Goal: Find contact information: Find contact information

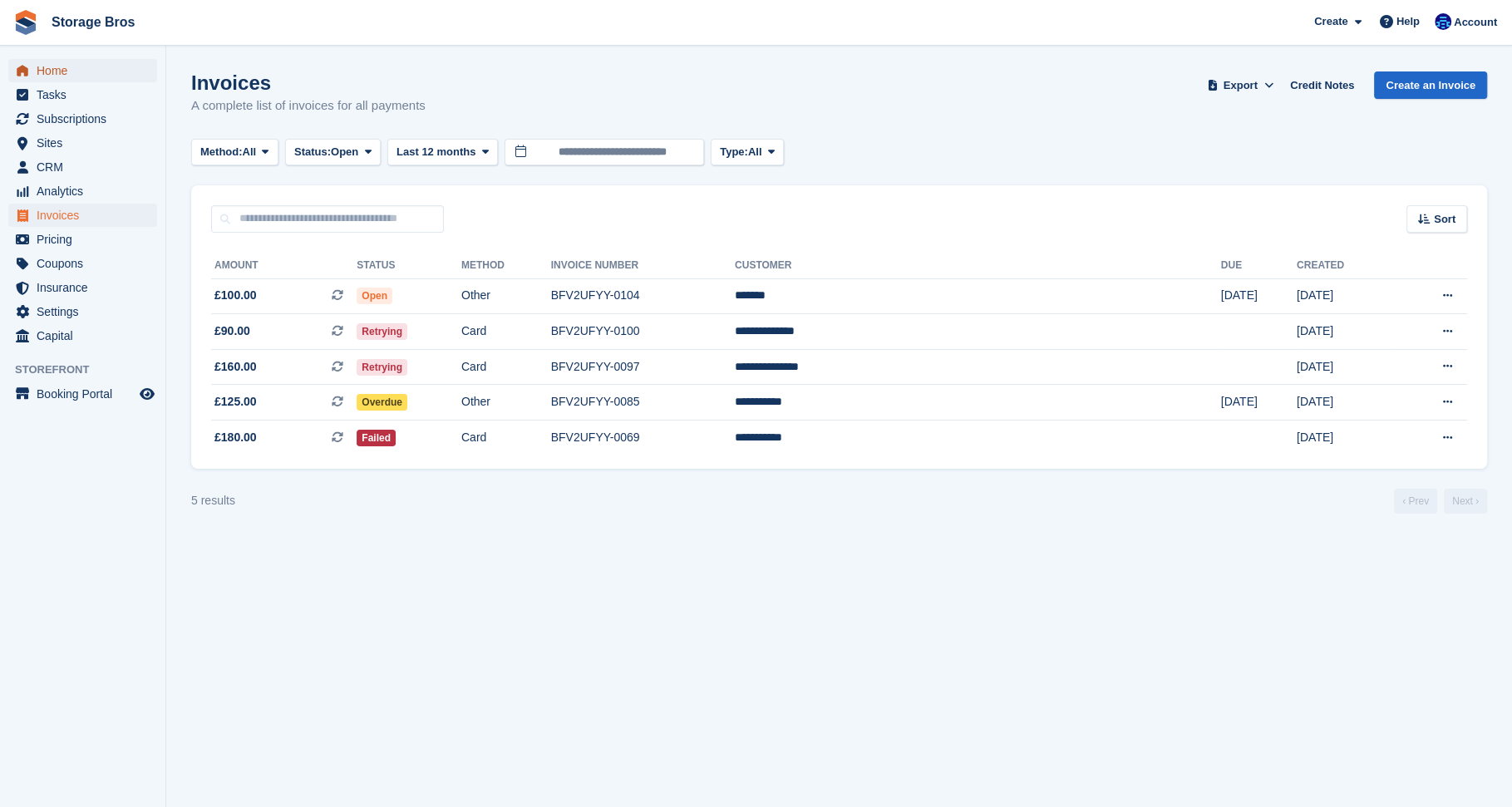
click at [79, 71] on span "Home" at bounding box center [86, 71] width 100 height 24
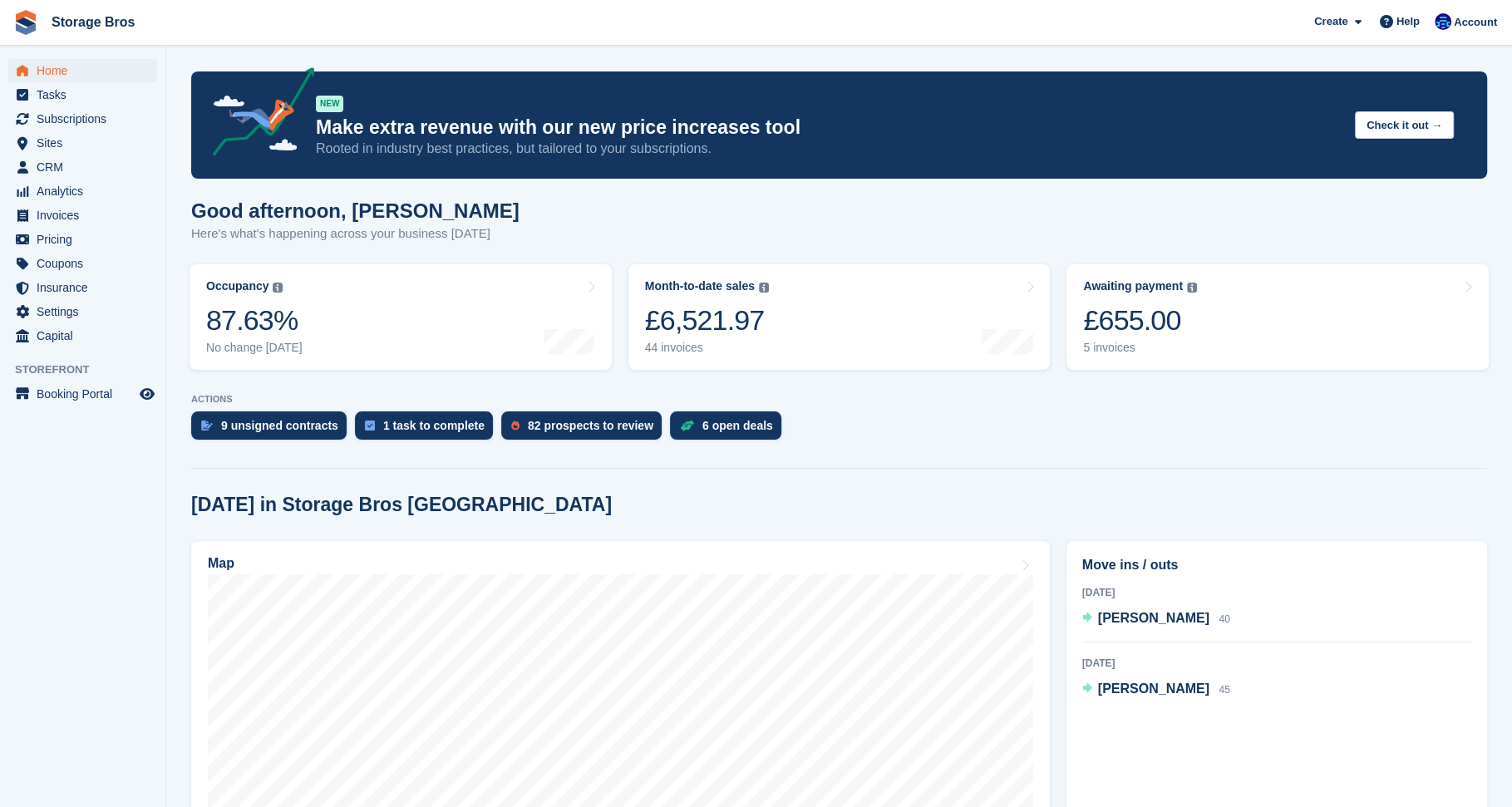
scroll to position [194, 0]
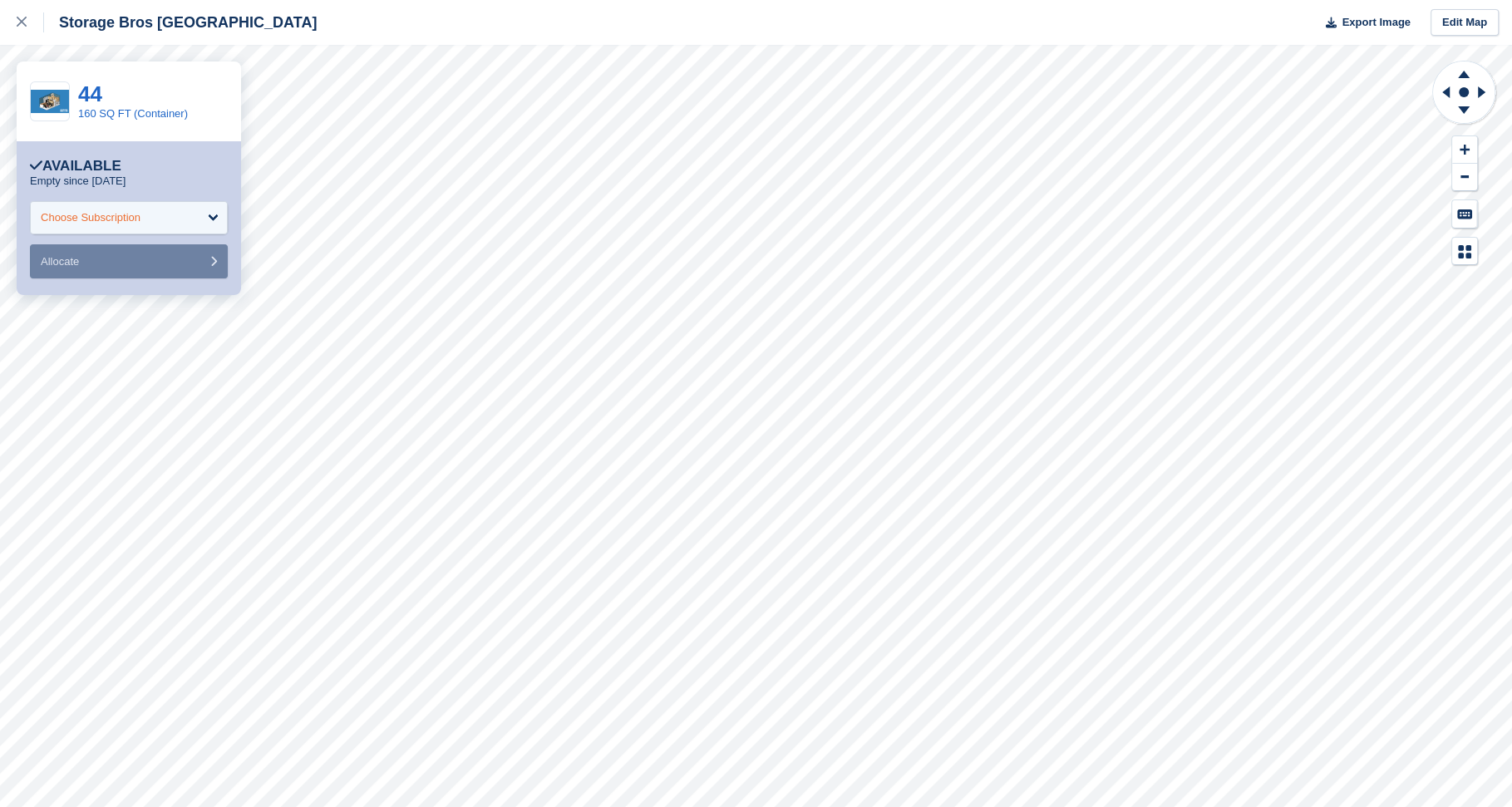
click at [197, 222] on div "Choose Subscription" at bounding box center [128, 218] width 198 height 34
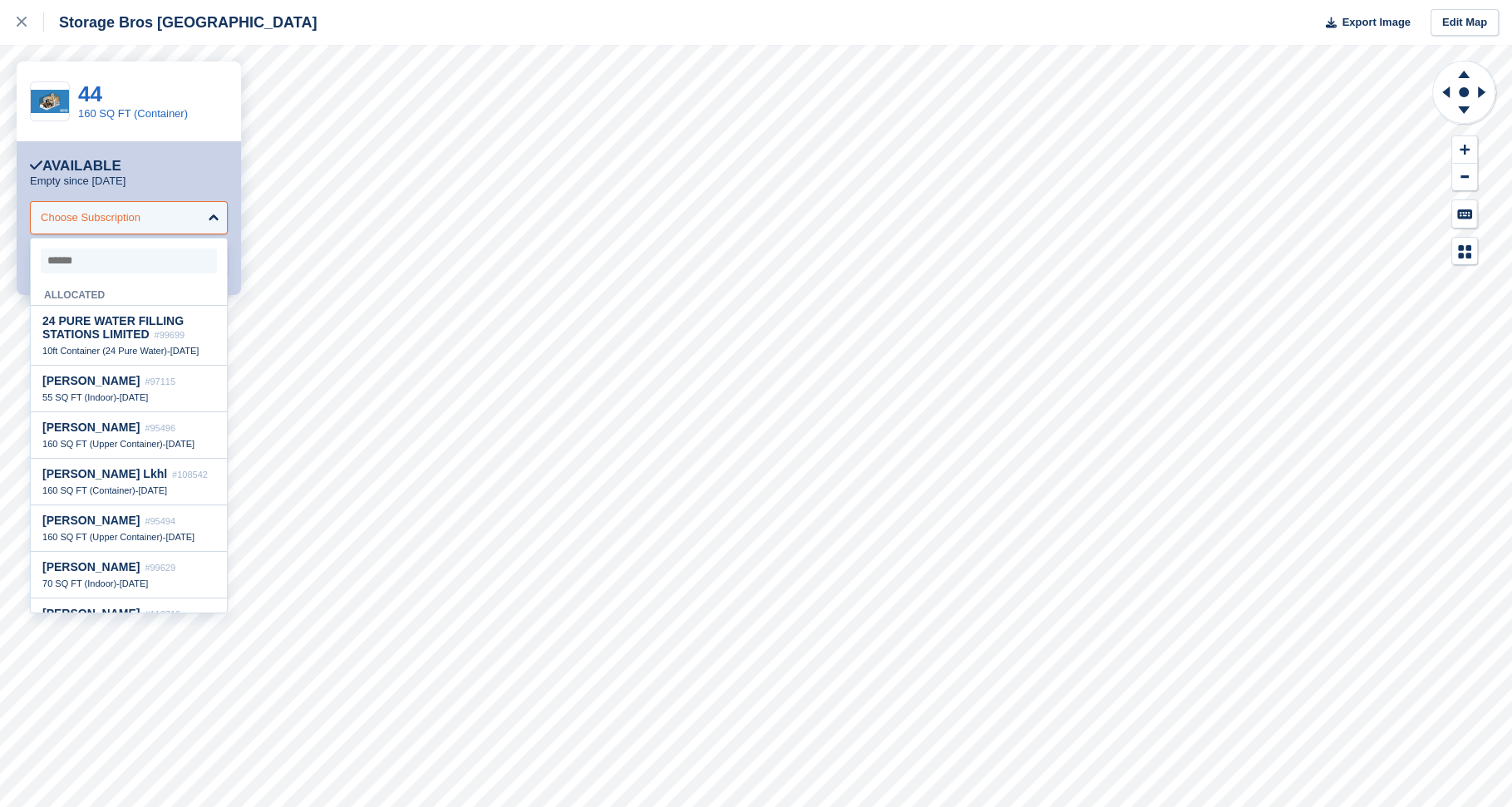
click at [201, 217] on div "Choose Subscription" at bounding box center [128, 218] width 198 height 34
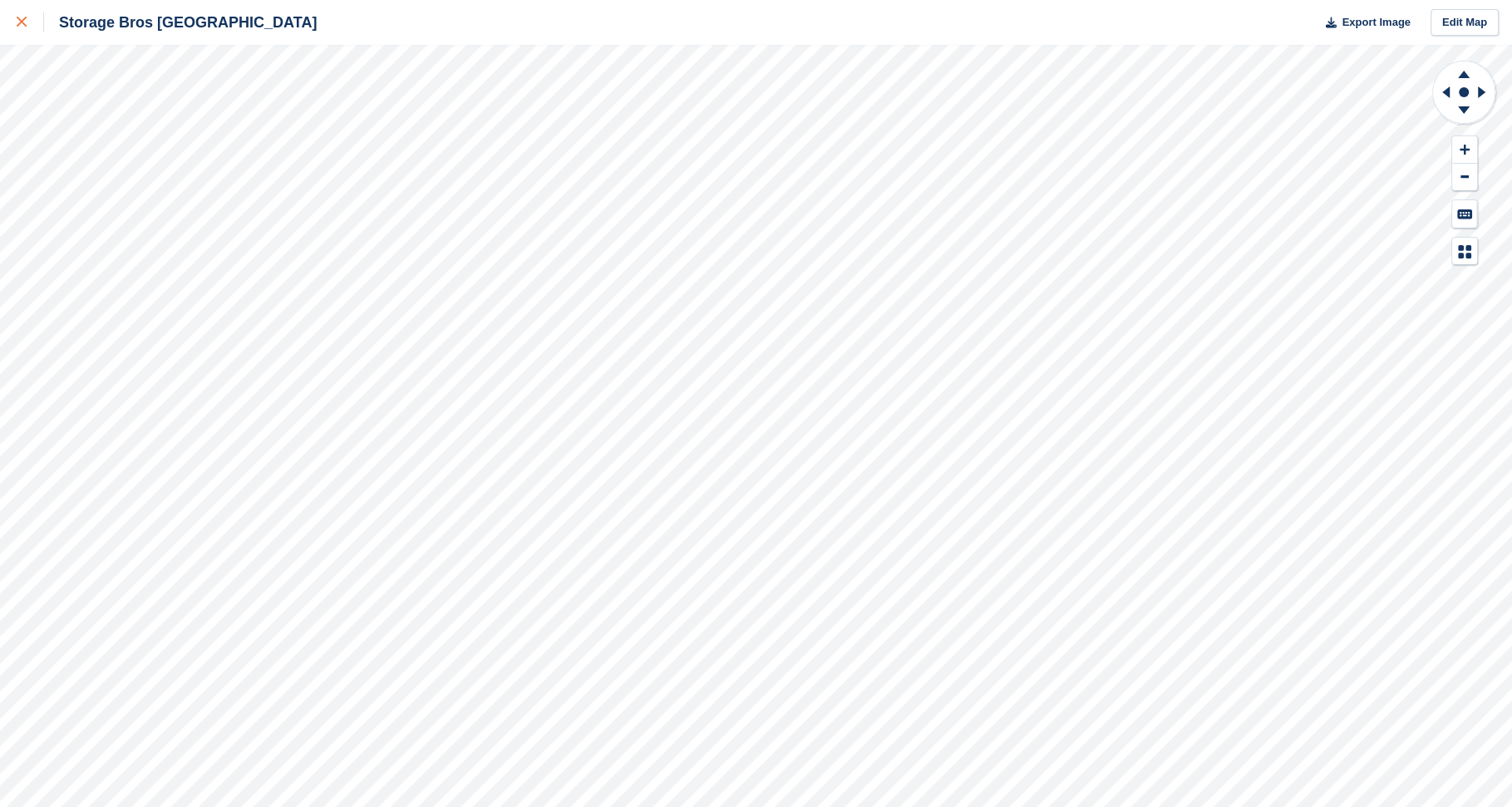
click at [17, 26] on icon at bounding box center [22, 22] width 10 height 10
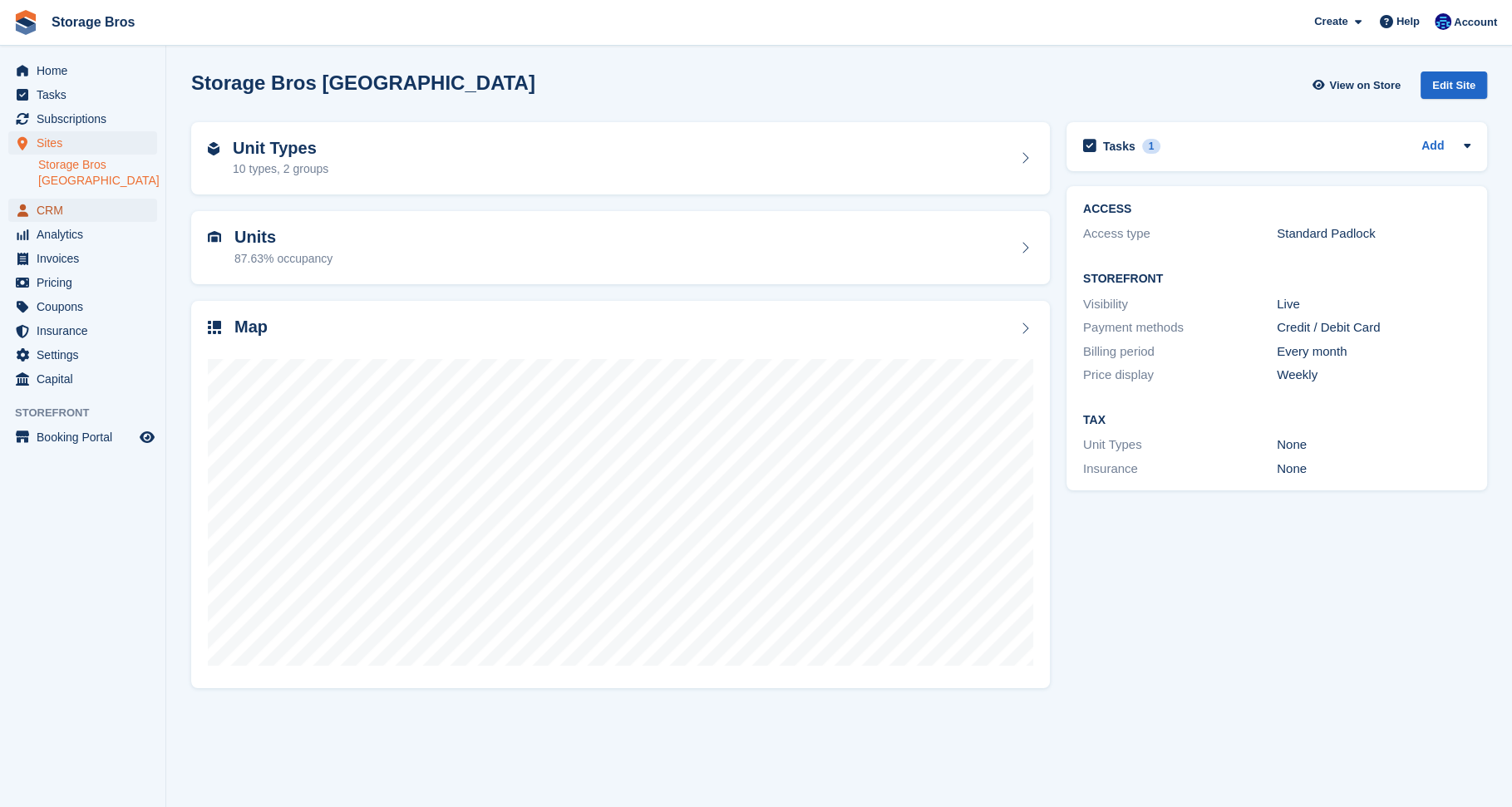
click at [57, 207] on span "CRM" at bounding box center [86, 210] width 100 height 24
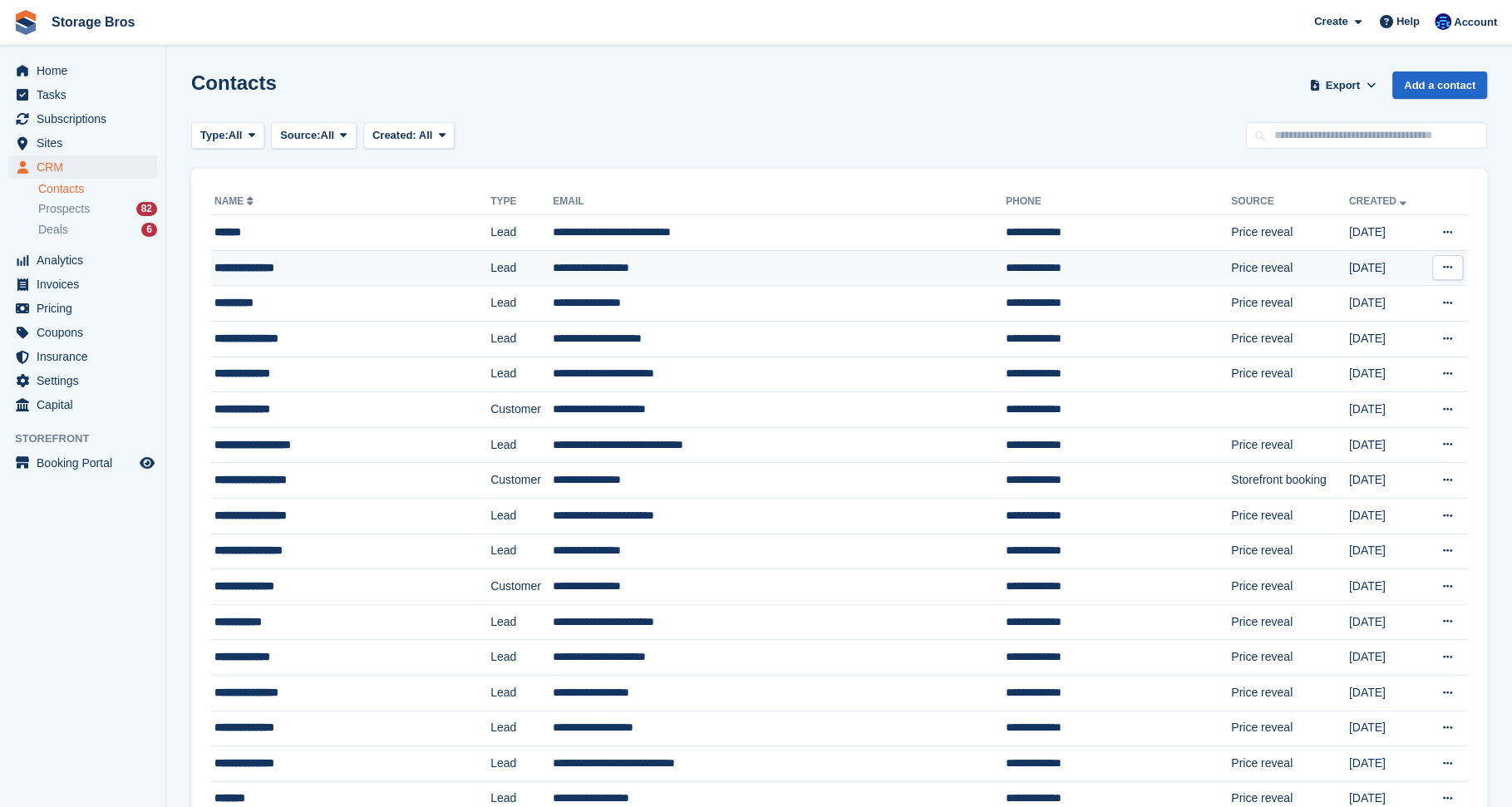
click at [354, 275] on div "**********" at bounding box center [326, 269] width 223 height 18
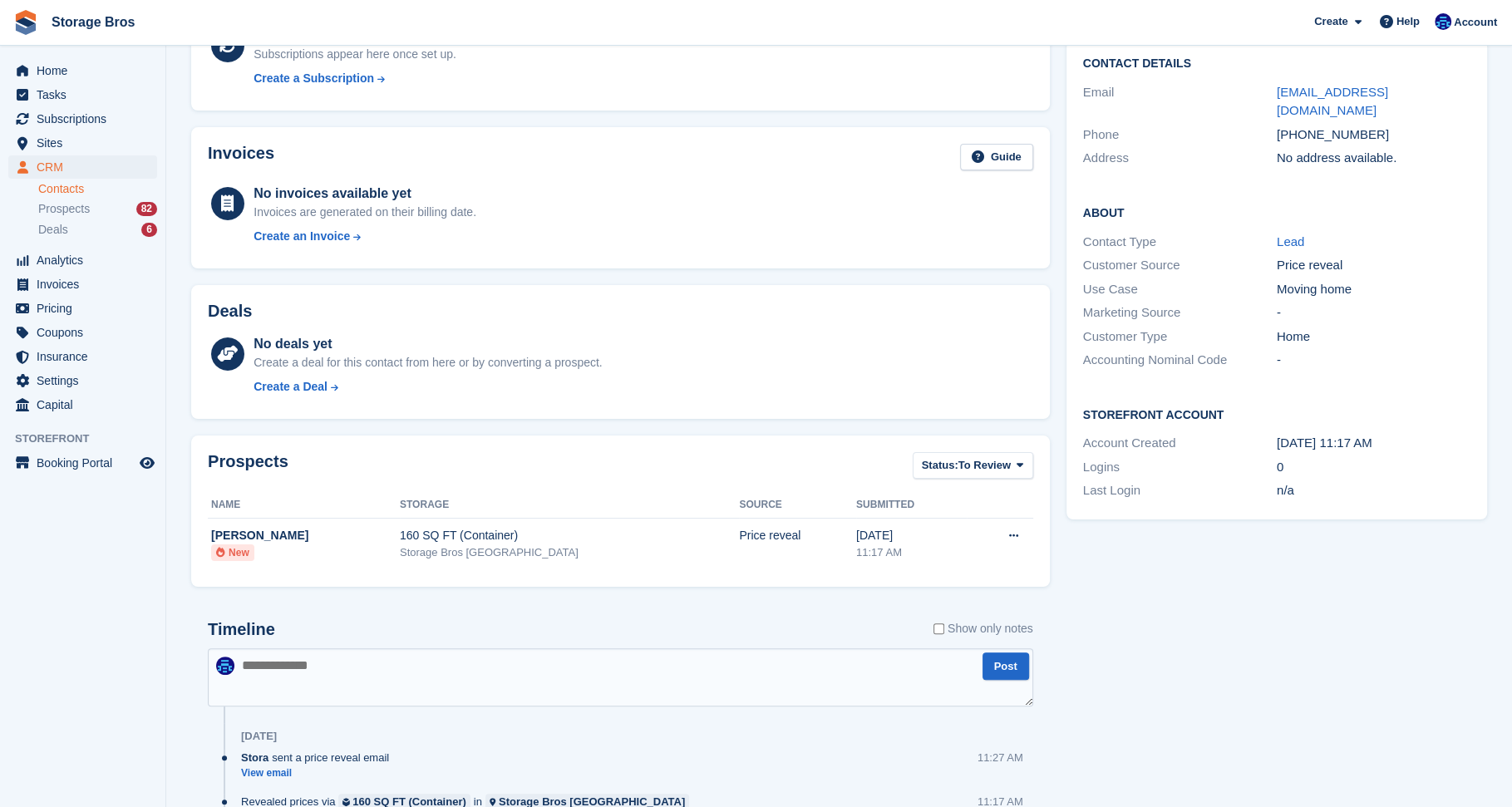
scroll to position [250, 0]
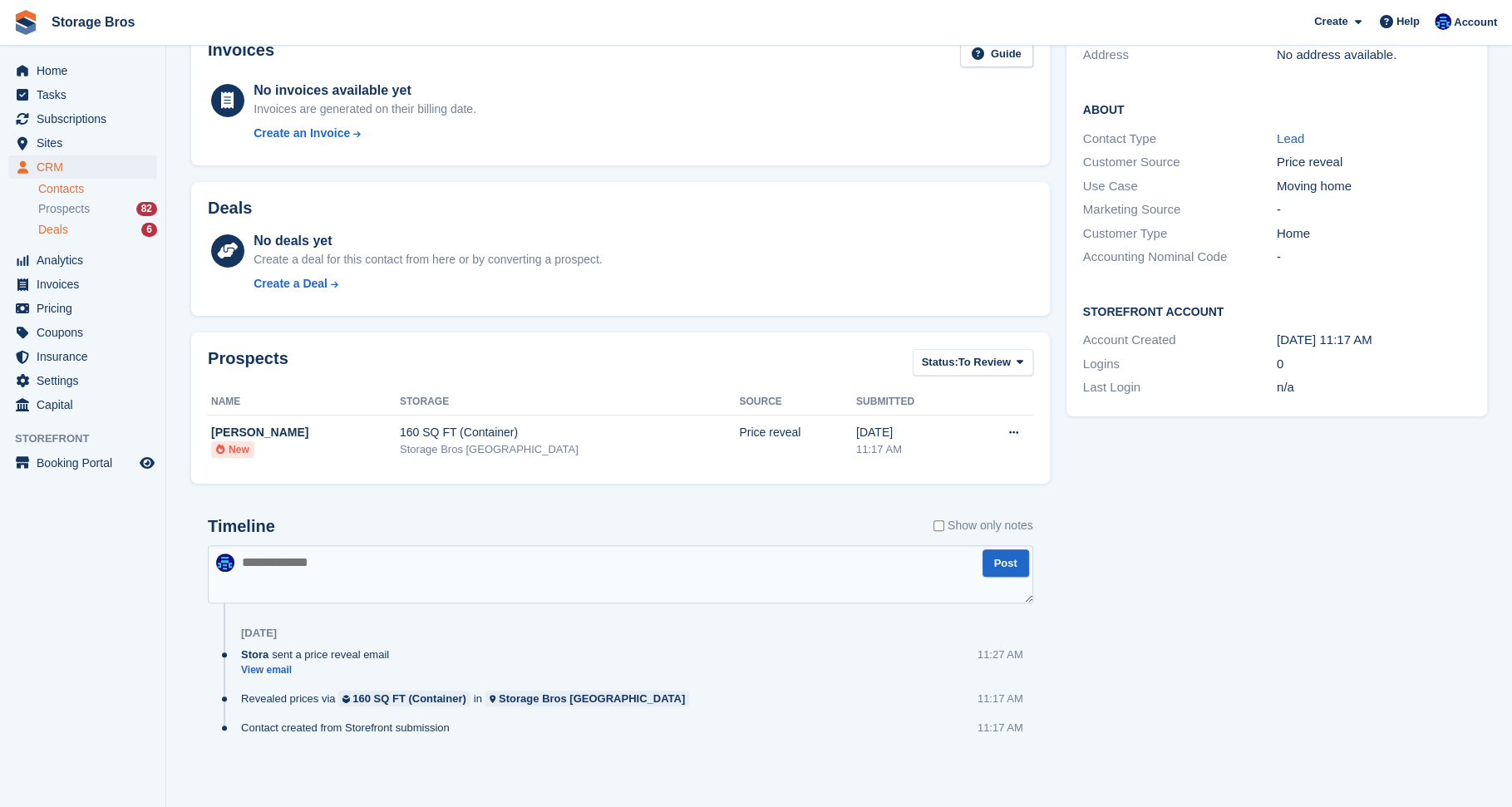
click at [60, 232] on span "Deals" at bounding box center [53, 230] width 30 height 16
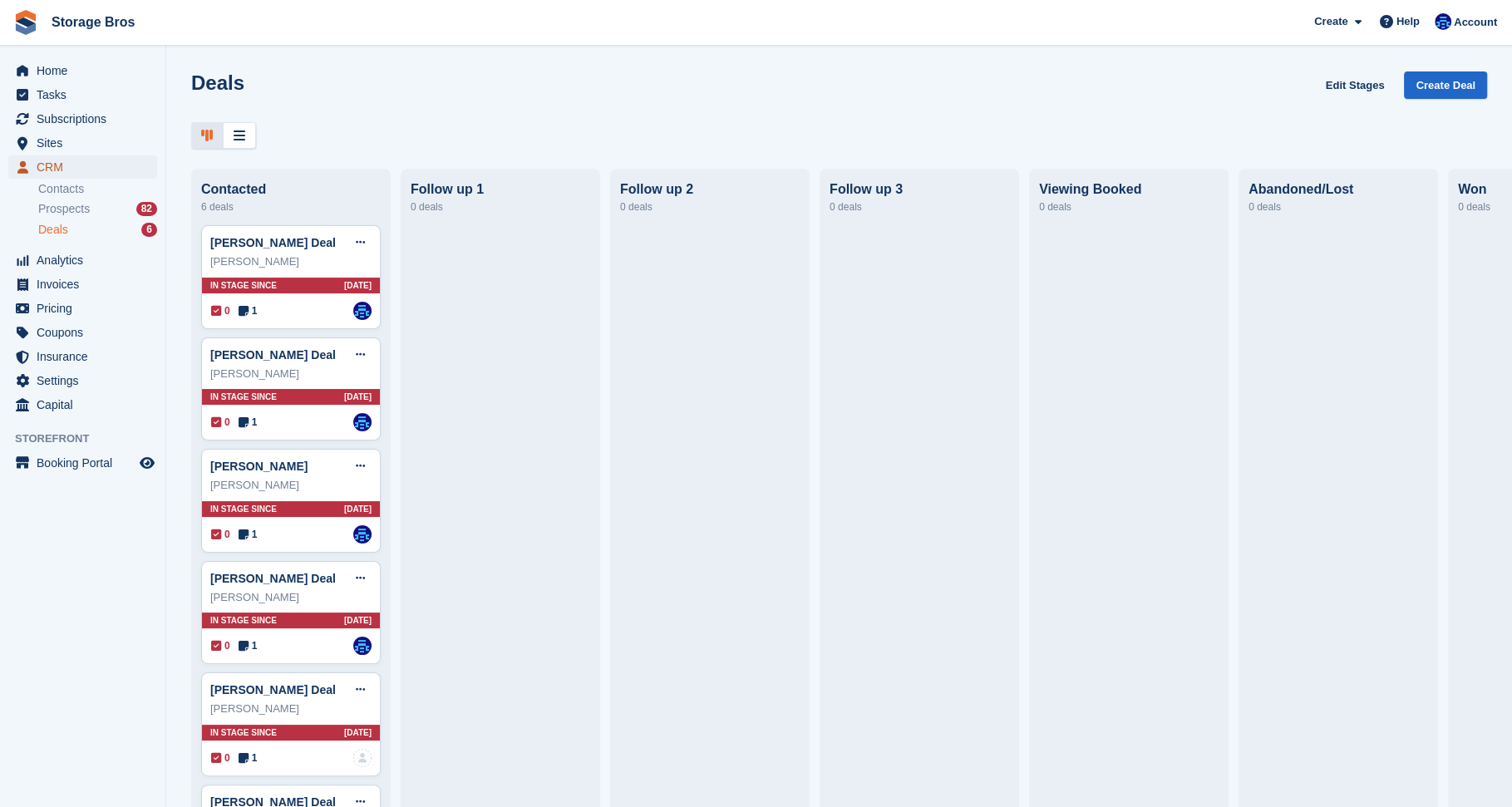
click at [63, 168] on span "CRM" at bounding box center [86, 167] width 100 height 24
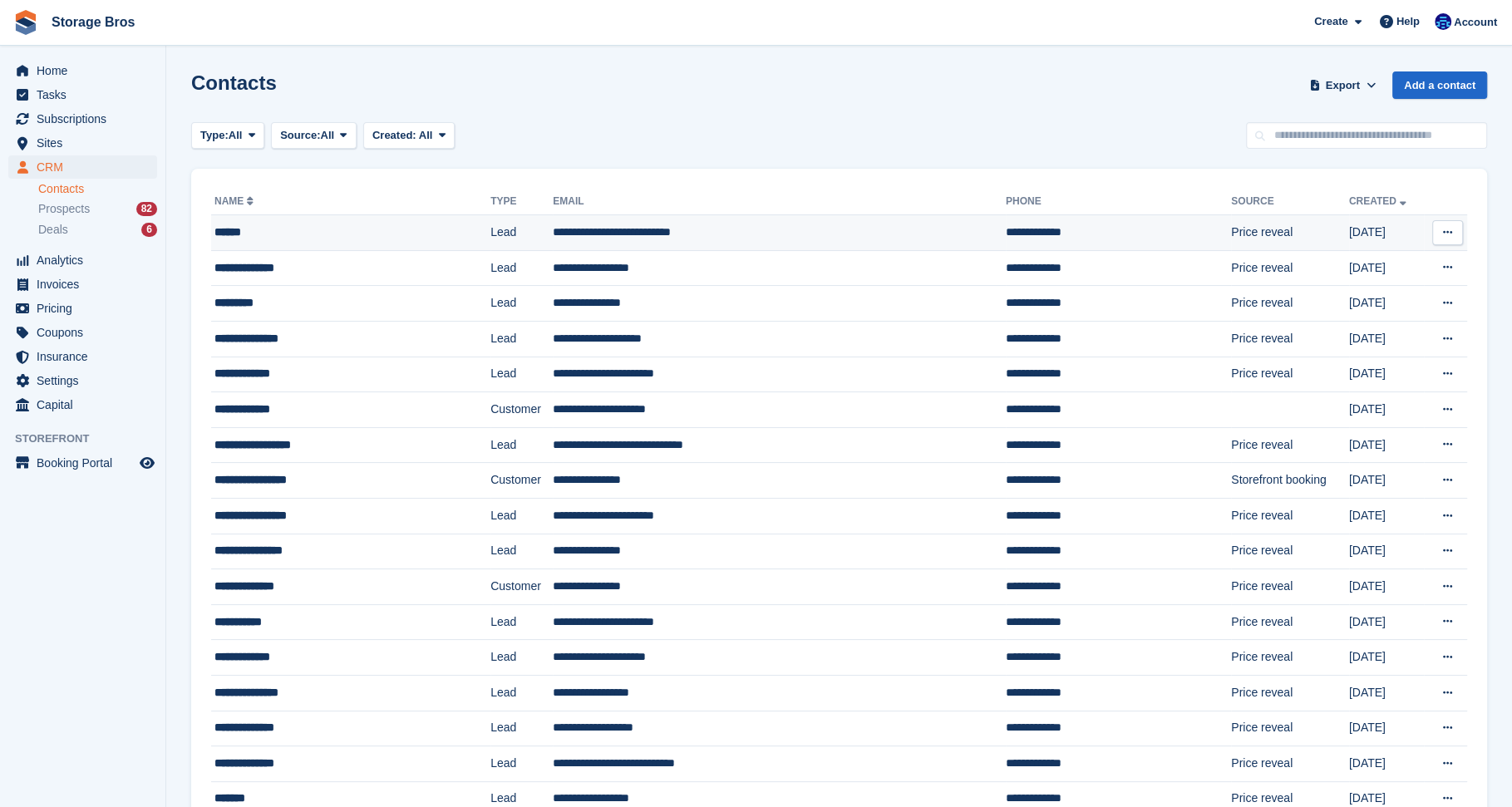
click at [286, 231] on div "******" at bounding box center [326, 232] width 223 height 18
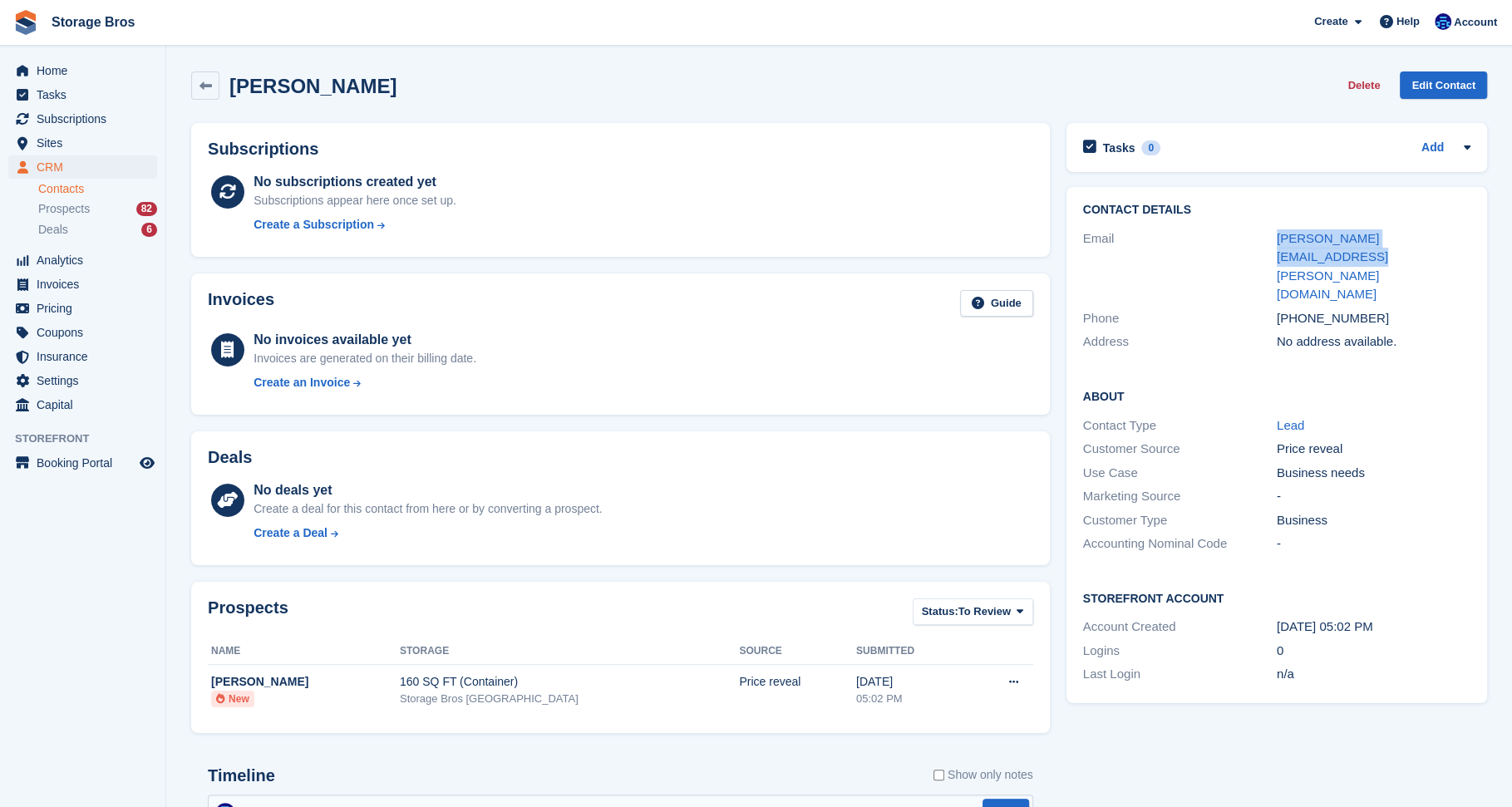
drag, startPoint x: 1266, startPoint y: 240, endPoint x: 1472, endPoint y: 242, distance: 206.0
click at [1472, 242] on div "Contact Details Email olivia.ryan-hill@outlook.com Phone +447557760919 Address …" at bounding box center [1277, 279] width 421 height 184
copy div "olivia.ryan-hill@outlook.com"
